Goal: Information Seeking & Learning: Learn about a topic

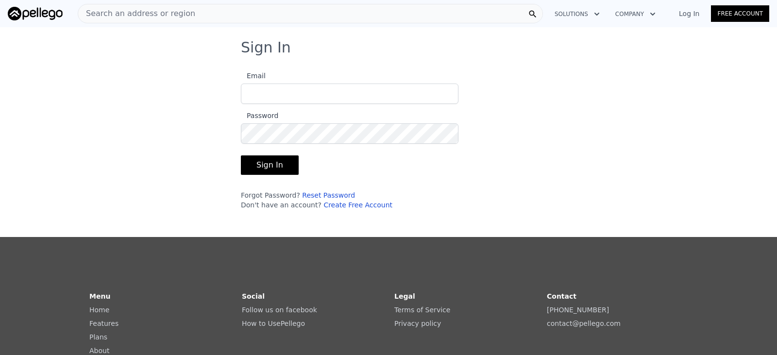
click at [309, 94] on input "Email" at bounding box center [349, 93] width 217 height 20
type input "[EMAIL_ADDRESS][DOMAIN_NAME]"
click at [274, 165] on button "Sign In" at bounding box center [270, 164] width 58 height 19
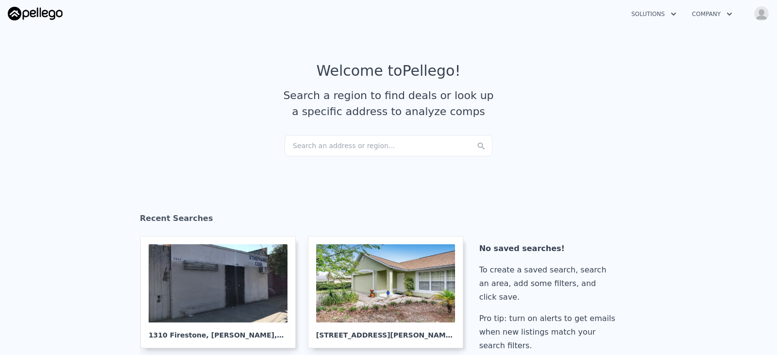
click at [311, 146] on div "Search an address or region..." at bounding box center [388, 145] width 208 height 21
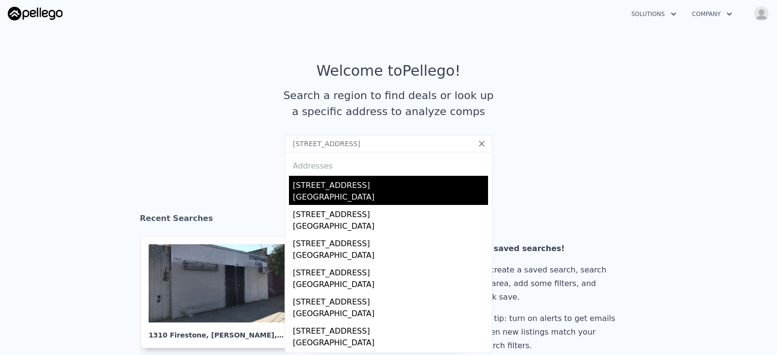
type input "[STREET_ADDRESS]"
click at [329, 189] on div "[STREET_ADDRESS]" at bounding box center [390, 184] width 195 height 16
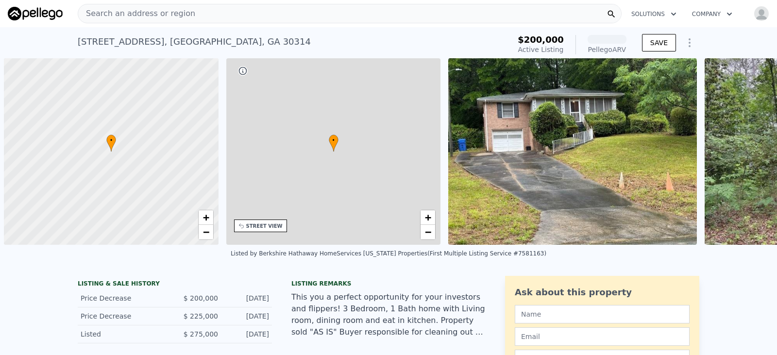
scroll to position [0, 4]
